Goal: Information Seeking & Learning: Learn about a topic

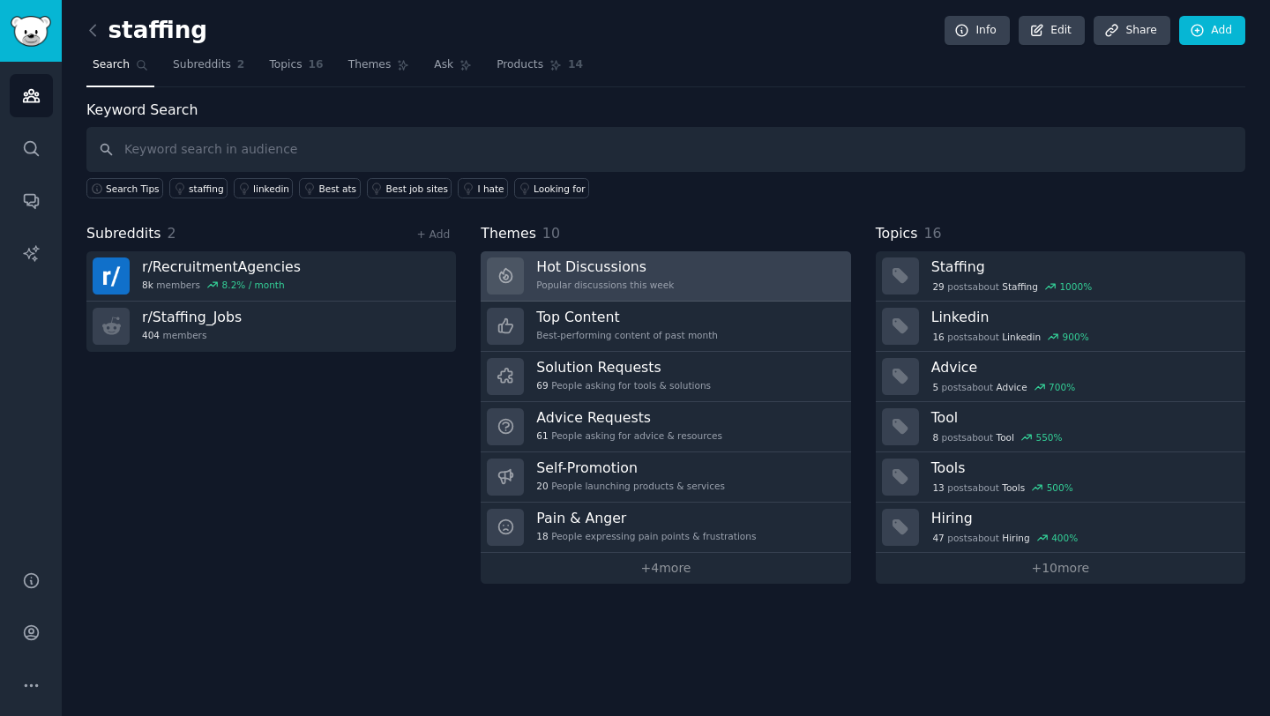
click at [609, 290] on div "Popular discussions this week" at bounding box center [605, 285] width 138 height 12
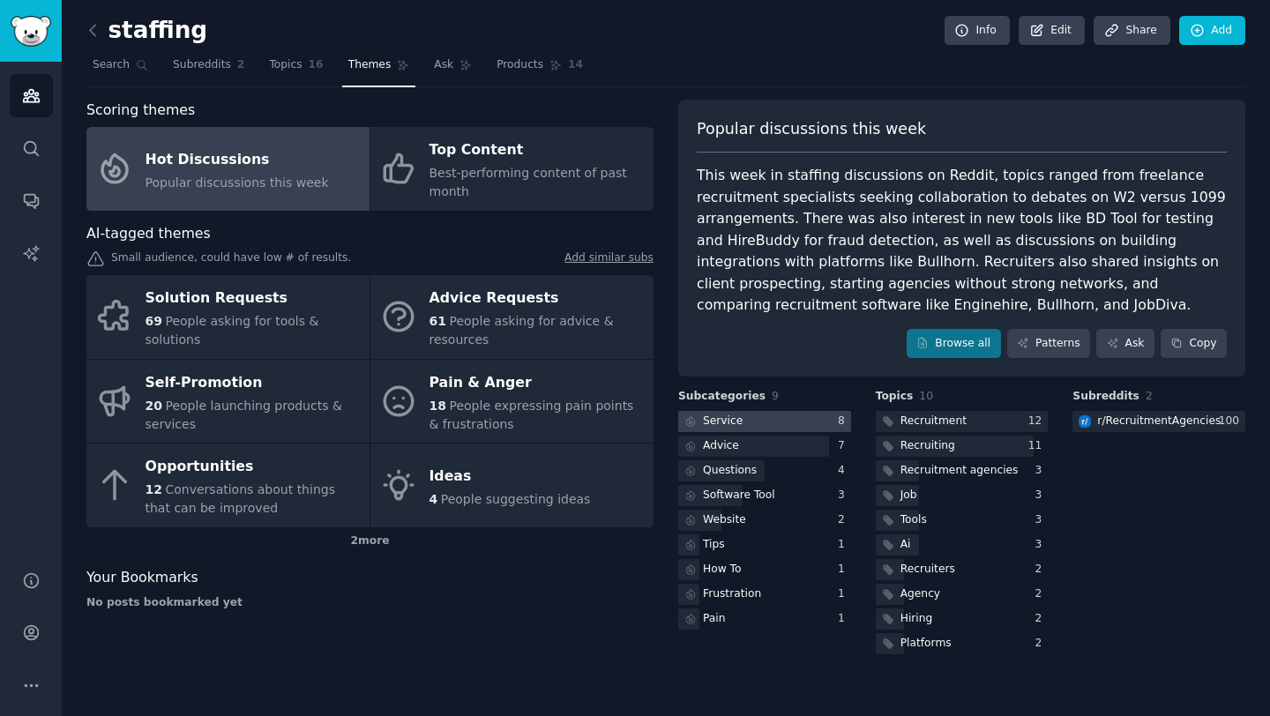
click at [764, 430] on div at bounding box center [764, 422] width 173 height 22
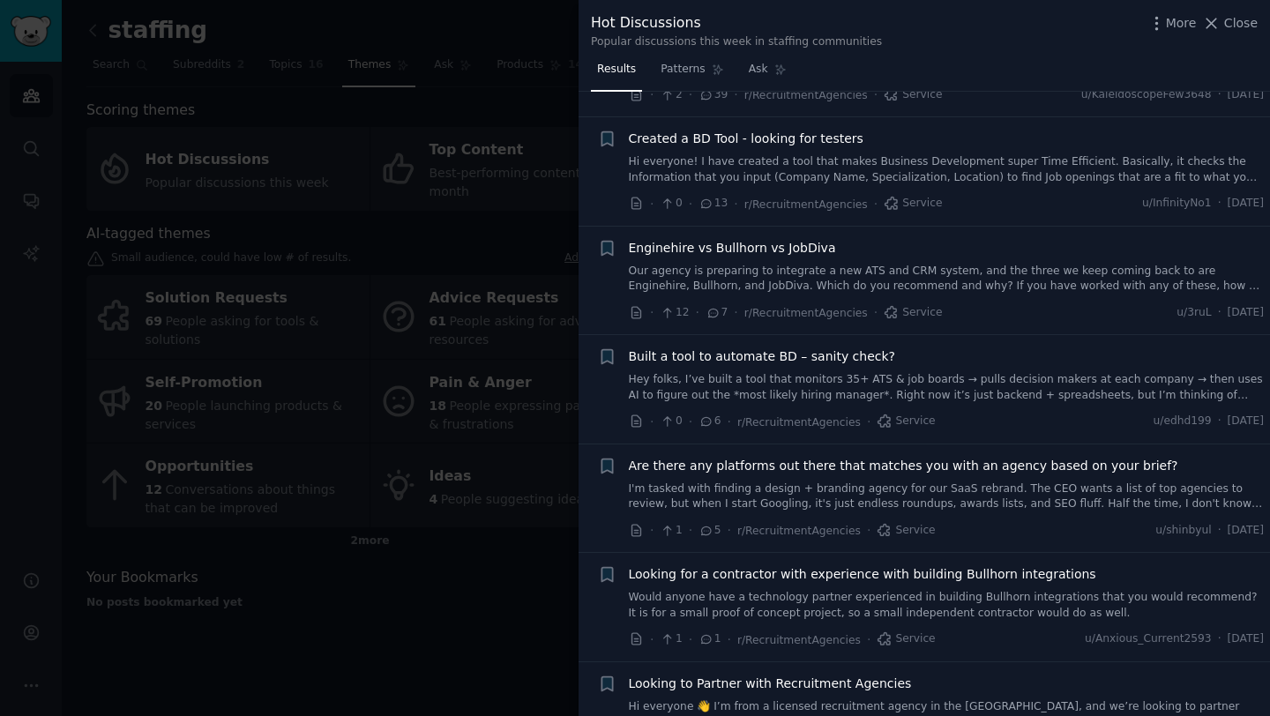
scroll to position [228, 0]
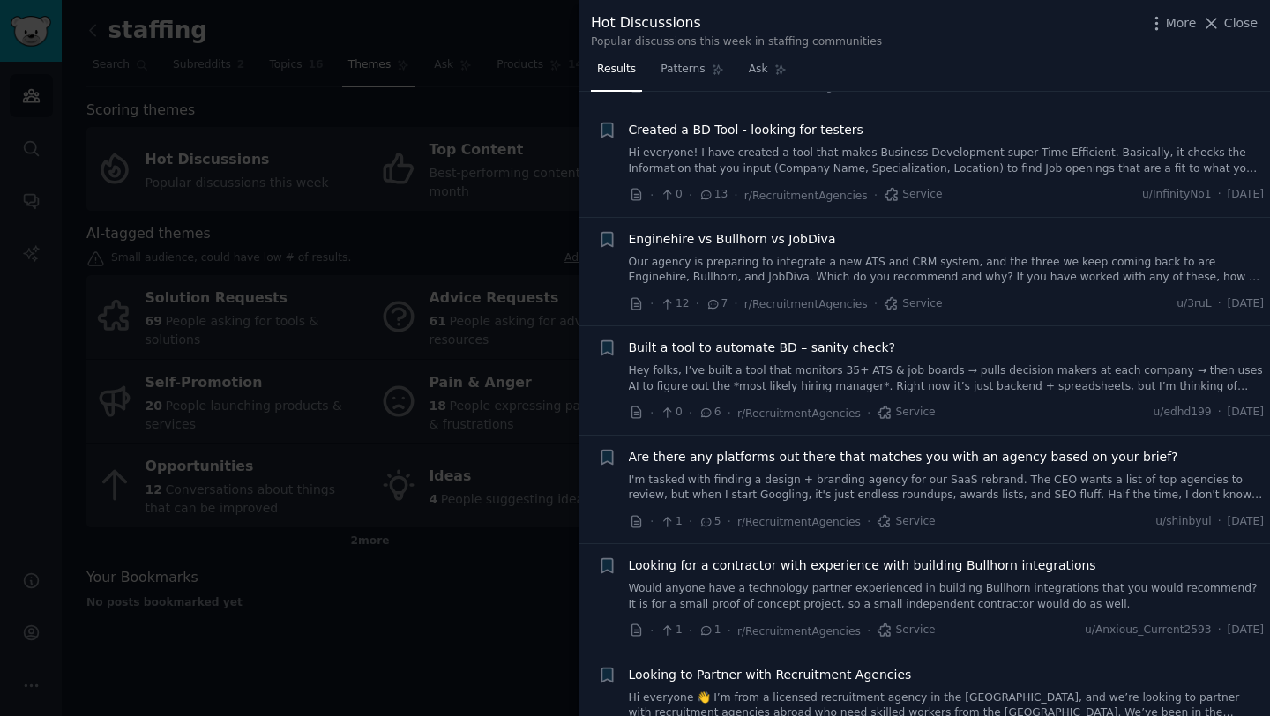
click at [884, 270] on link "Our agency is preparing to integrate a new ATS and CRM system, and the three we…" at bounding box center [947, 270] width 636 height 31
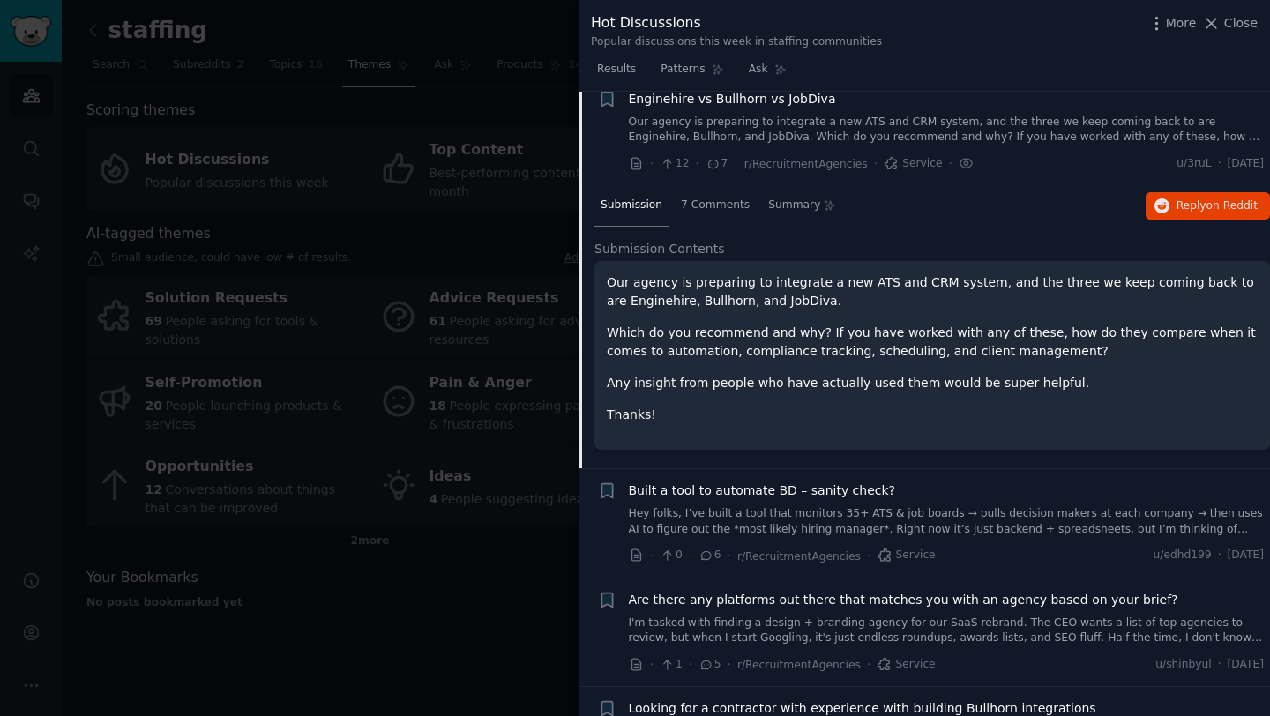
scroll to position [370, 0]
click at [711, 213] on div "7 Comments" at bounding box center [715, 204] width 81 height 42
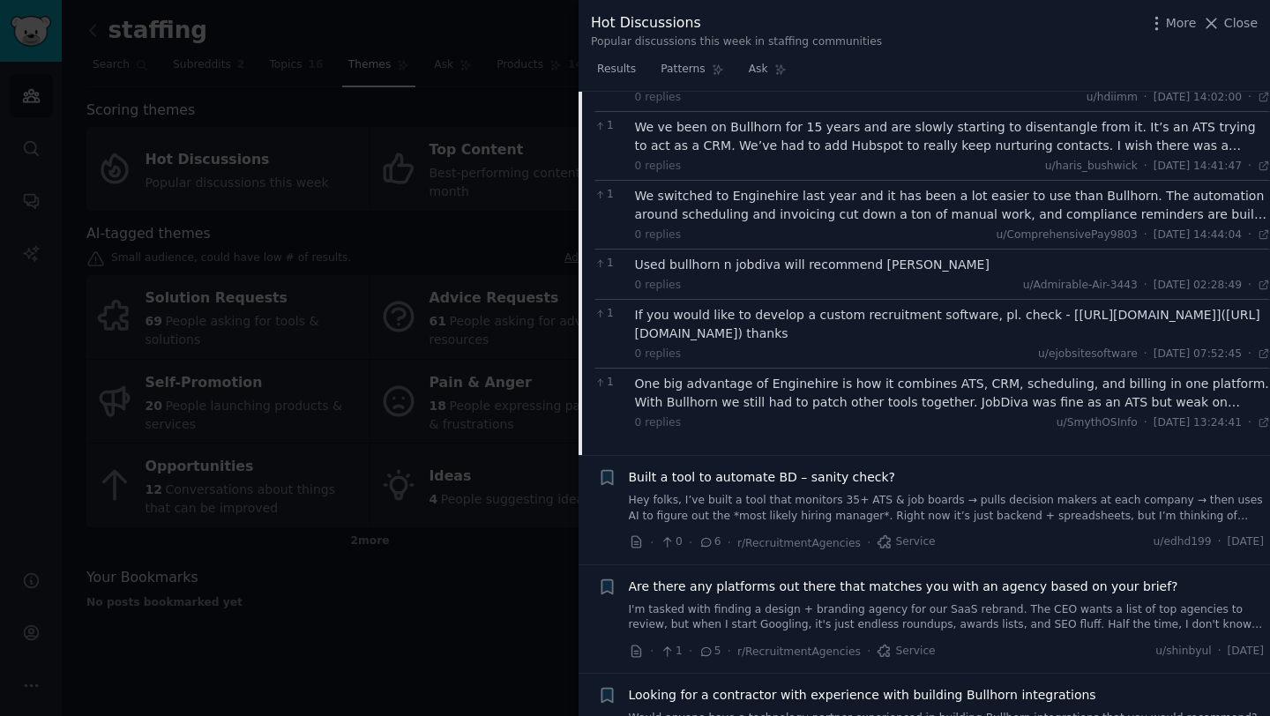
scroll to position [589, 0]
